Goal: Complete application form

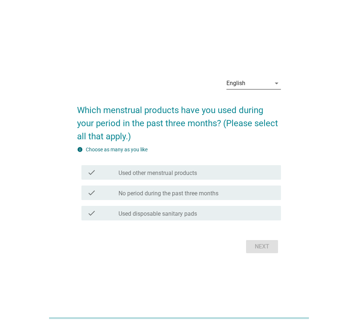
click at [275, 88] on div "English arrow_drop_down" at bounding box center [253, 83] width 54 height 12
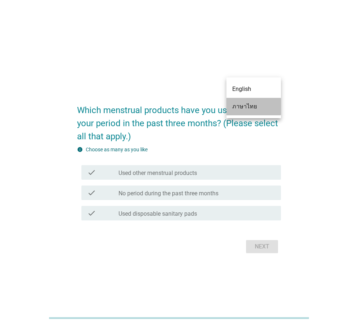
click at [267, 105] on div "ภาษาไทย" at bounding box center [253, 106] width 43 height 9
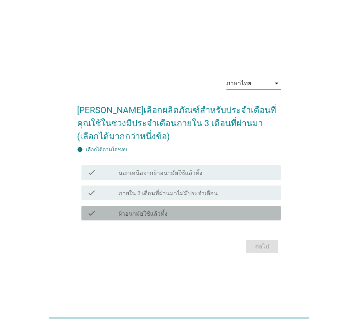
click at [138, 211] on label "ผ้าอนามัยใช้แล้วทิ้ง" at bounding box center [142, 213] width 49 height 7
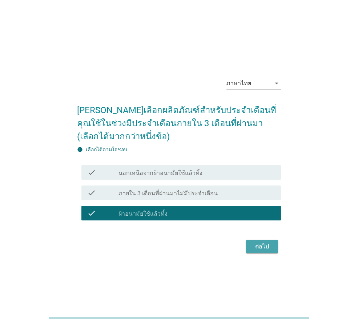
click at [260, 244] on div "ต่อไป" at bounding box center [262, 246] width 20 height 9
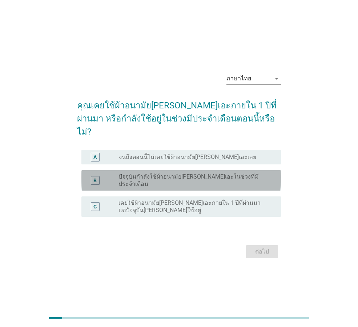
click at [170, 173] on label "ปัจจุบันกำลังใช้ผ้าอนามัย[PERSON_NAME]เอะในช่วงที่มีประจำเดือน" at bounding box center [193, 180] width 151 height 15
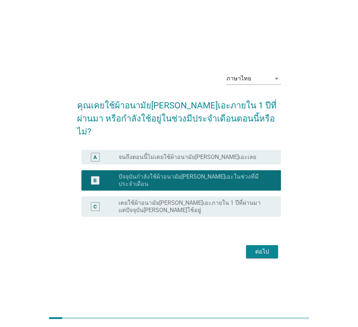
drag, startPoint x: 250, startPoint y: 240, endPoint x: 251, endPoint y: 232, distance: 8.1
click at [250, 245] on button "ต่อไป" at bounding box center [262, 251] width 32 height 13
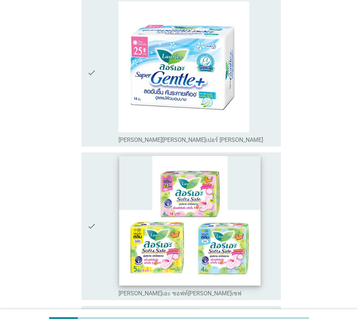
scroll to position [727, 0]
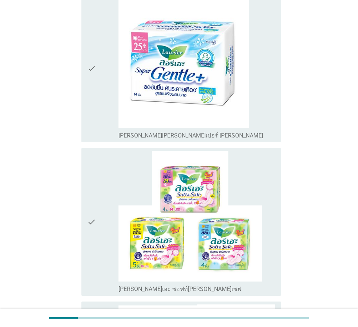
click at [101, 182] on div "check" at bounding box center [102, 222] width 31 height 142
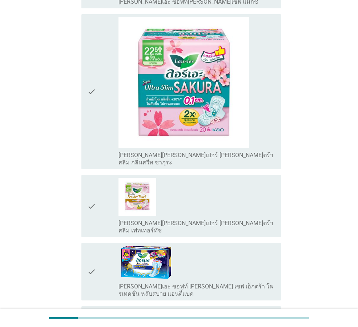
scroll to position [1896, 0]
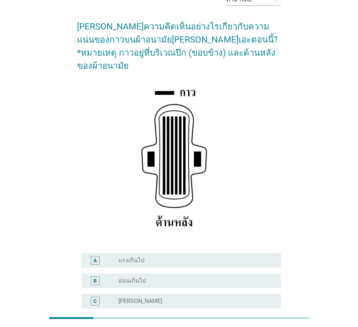
scroll to position [106, 0]
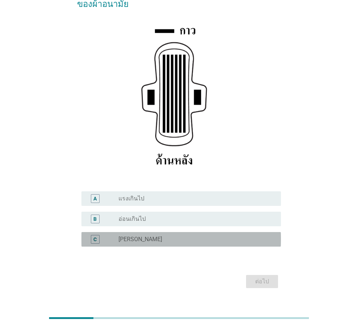
click at [99, 235] on div "C" at bounding box center [95, 239] width 9 height 9
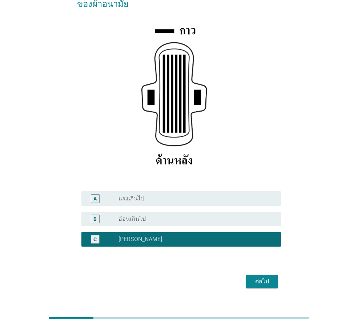
click at [271, 277] on div "ต่อไป" at bounding box center [262, 281] width 20 height 9
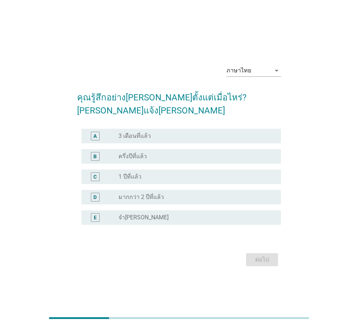
click at [133, 193] on label "มากกว่า 2 ปีที่แล้ว" at bounding box center [140, 196] width 45 height 7
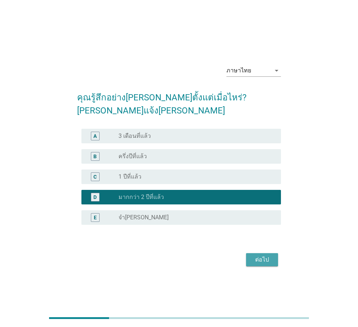
click at [249, 253] on button "ต่อไป" at bounding box center [262, 259] width 32 height 13
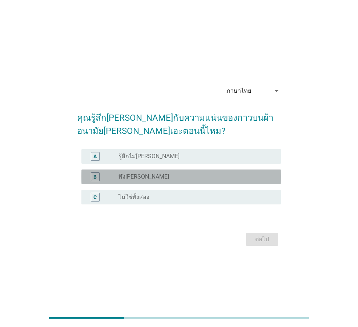
click at [145, 180] on div "radio_button_unchecked พึง[PERSON_NAME]" at bounding box center [196, 176] width 157 height 9
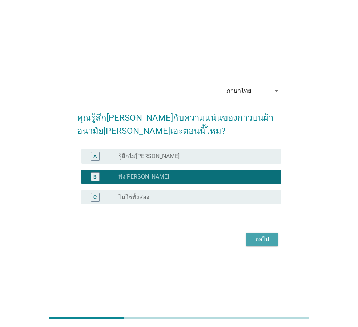
click at [258, 239] on div "ต่อไป" at bounding box center [262, 239] width 20 height 9
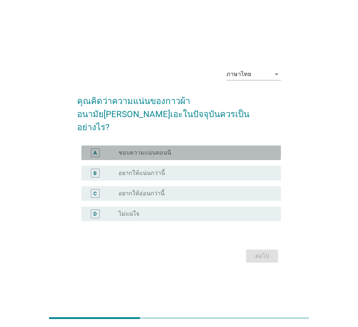
click at [154, 149] on label "ชอบความแน่นตอนนี" at bounding box center [144, 152] width 53 height 7
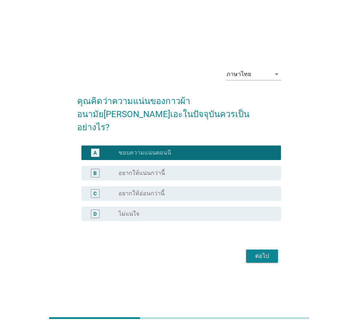
click at [269, 251] on div "ต่อไป" at bounding box center [262, 255] width 20 height 9
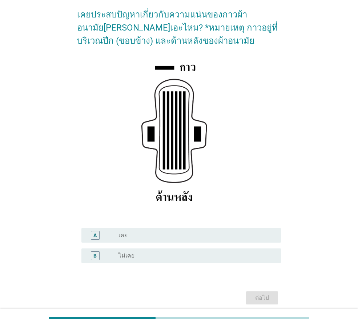
scroll to position [73, 0]
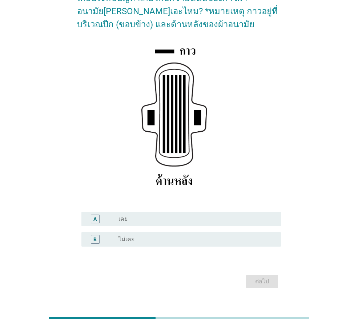
click at [135, 237] on div "radio_button_unchecked ไม่เคย" at bounding box center [193, 238] width 151 height 7
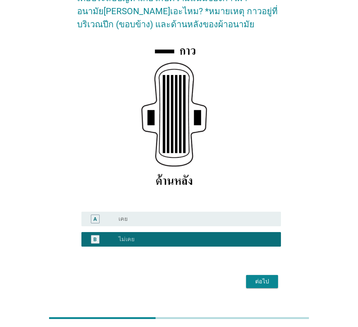
click at [261, 276] on button "ต่อไป" at bounding box center [262, 281] width 32 height 13
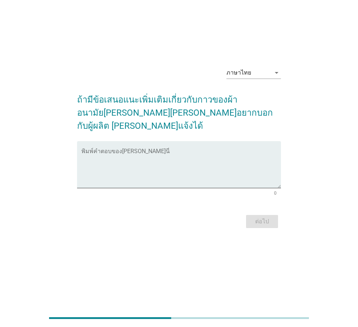
scroll to position [0, 0]
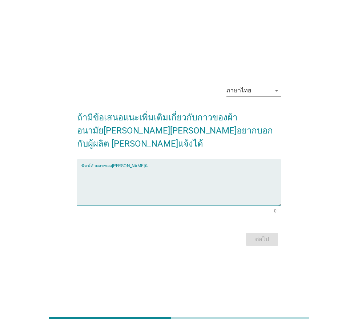
click at [196, 181] on textarea "พิมพ์คำตอบของคุณ ที่นี่" at bounding box center [180, 186] width 199 height 38
type textarea "w"
type textarea "ไ"
type textarea "ตัวปีก[PERSON_NAME]ติดขอบกางเกงในค่ะ"
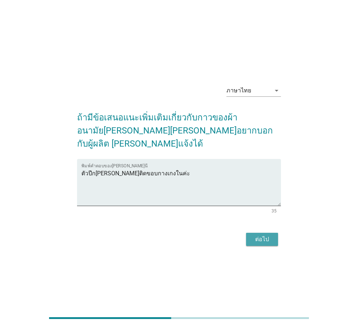
click at [273, 233] on button "ต่อไป" at bounding box center [262, 239] width 32 height 13
